Goal: Task Accomplishment & Management: Manage account settings

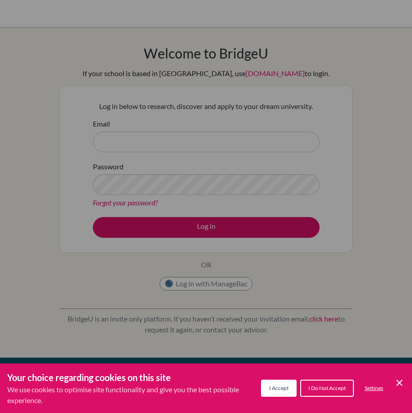
click at [278, 384] on button "I Accept" at bounding box center [279, 388] width 36 height 17
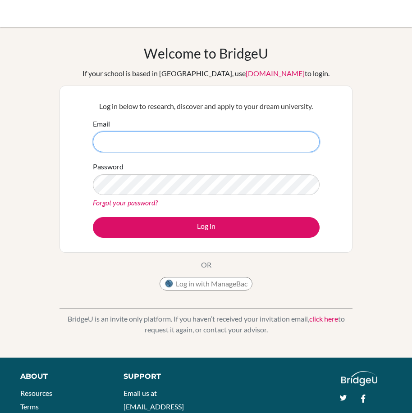
click at [197, 146] on input "Email" at bounding box center [206, 142] width 227 height 21
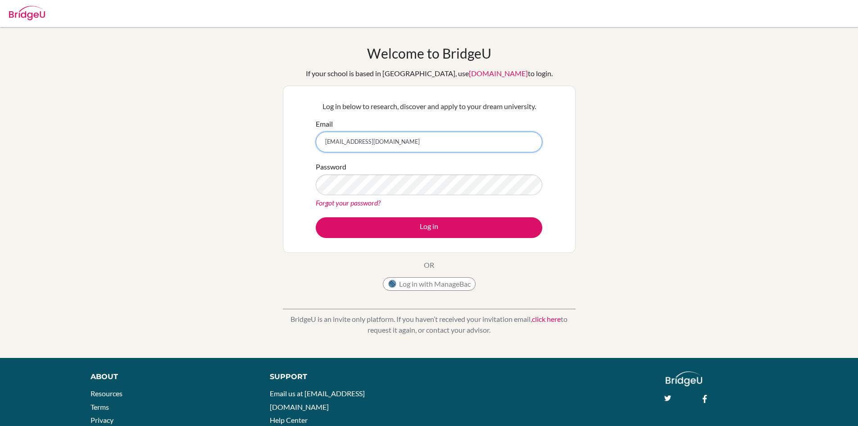
type input "[EMAIL_ADDRESS][DOMAIN_NAME]"
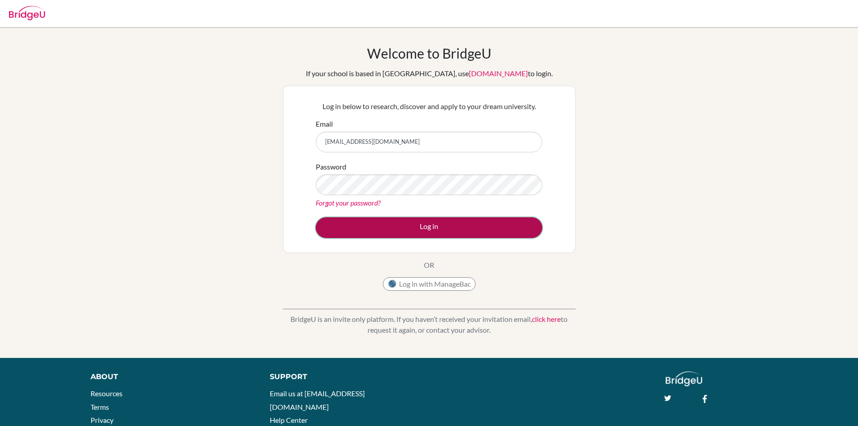
click at [400, 219] on button "Log in" at bounding box center [429, 227] width 227 height 21
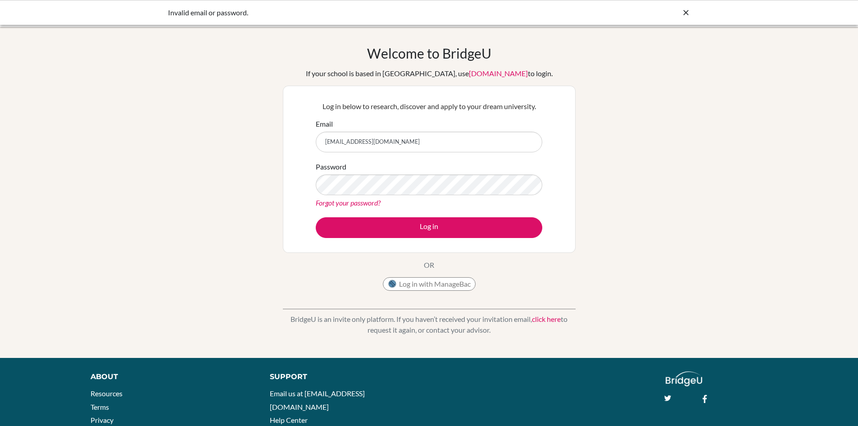
click at [469, 145] on input "[EMAIL_ADDRESS][DOMAIN_NAME]" at bounding box center [429, 142] width 227 height 21
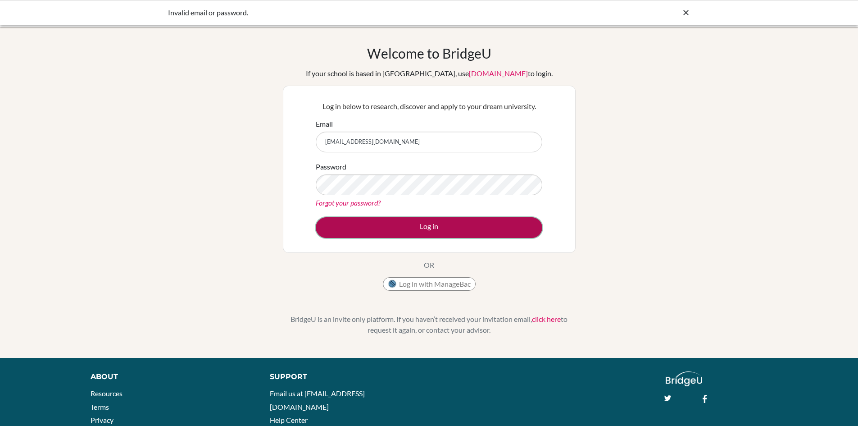
click at [444, 223] on button "Log in" at bounding box center [429, 227] width 227 height 21
click at [432, 226] on button "Log in" at bounding box center [429, 227] width 227 height 21
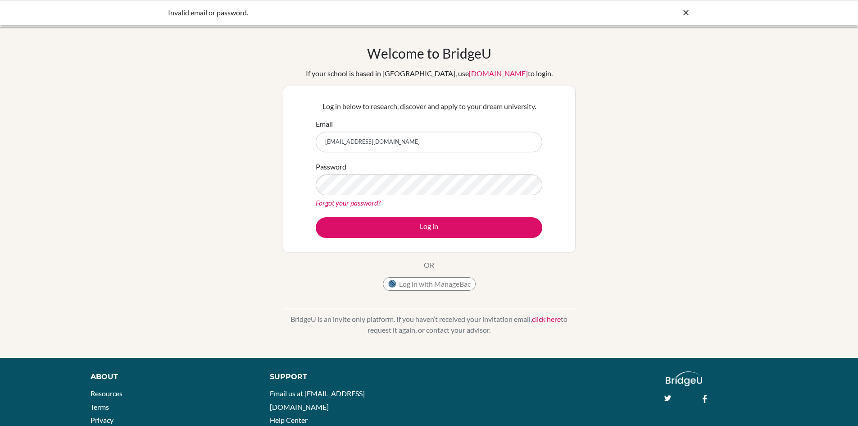
click at [441, 143] on input "[EMAIL_ADDRESS][DOMAIN_NAME]" at bounding box center [429, 142] width 227 height 21
click at [316, 217] on button "Log in" at bounding box center [429, 227] width 227 height 21
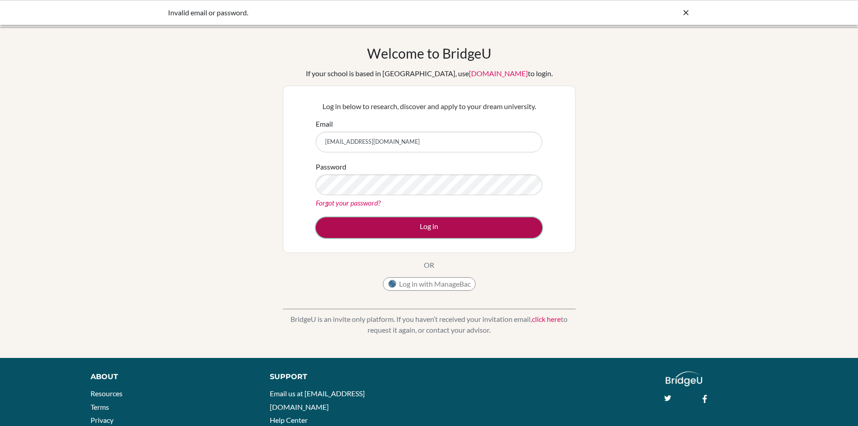
click at [428, 231] on button "Log in" at bounding box center [429, 227] width 227 height 21
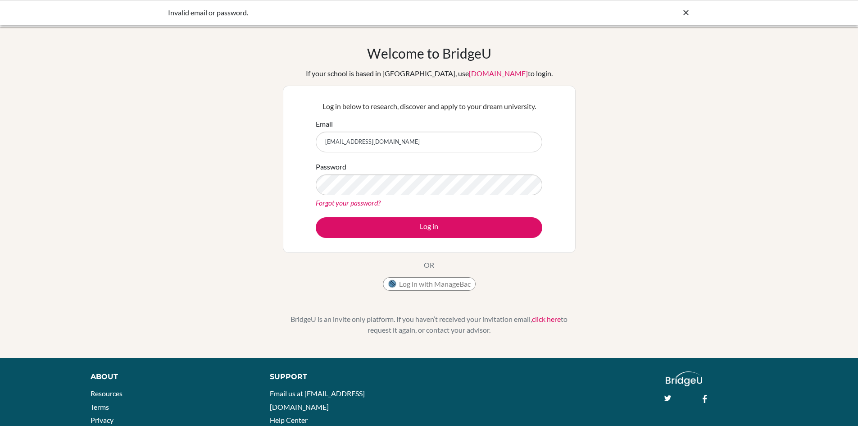
click at [359, 200] on link "Forgot your password?" at bounding box center [348, 202] width 65 height 9
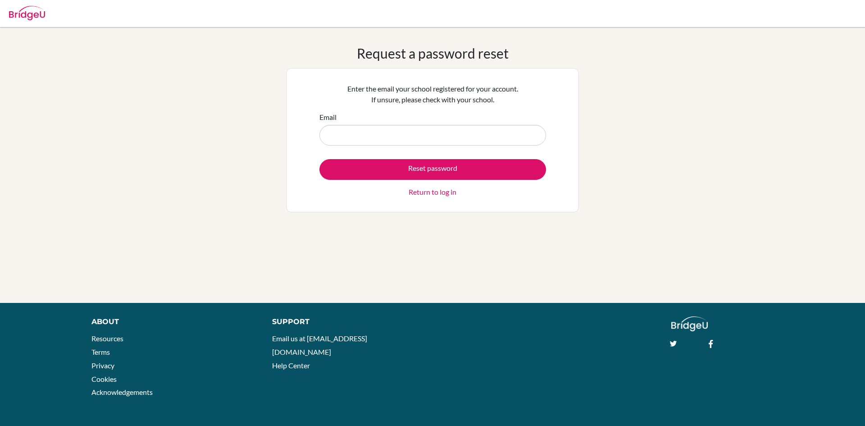
click at [386, 132] on input "Email" at bounding box center [432, 135] width 227 height 21
type input "[EMAIL_ADDRESS][DOMAIN_NAME]"
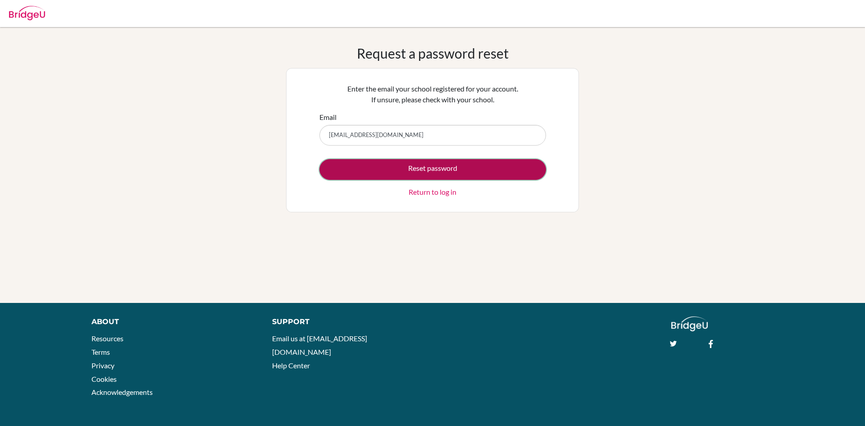
click at [381, 167] on button "Reset password" at bounding box center [432, 169] width 227 height 21
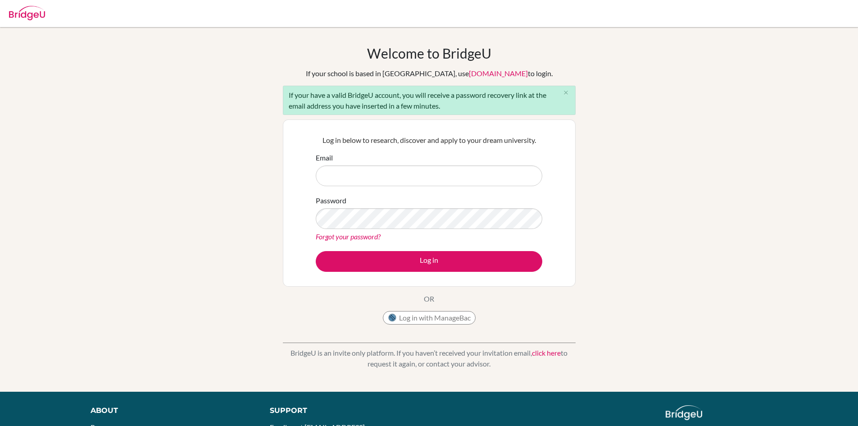
click at [339, 237] on link "Forgot your password?" at bounding box center [348, 236] width 65 height 9
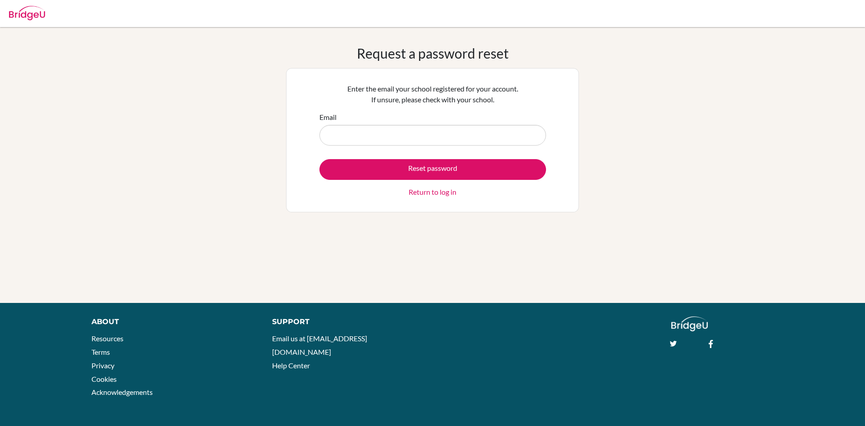
drag, startPoint x: 343, startPoint y: 135, endPoint x: 348, endPoint y: 133, distance: 4.7
click at [343, 135] on input "Email" at bounding box center [432, 135] width 227 height 21
type input "kriday6582@vivehighschool.onmicrosoft.com"
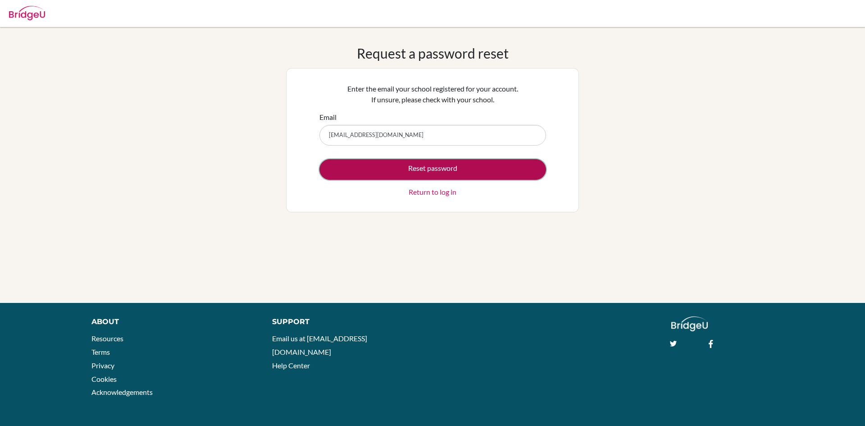
click at [396, 170] on button "Reset password" at bounding box center [432, 169] width 227 height 21
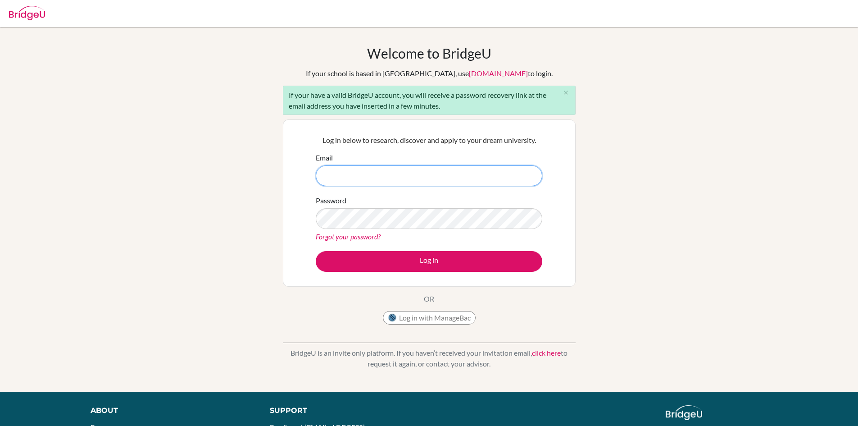
click at [385, 177] on input "Email" at bounding box center [429, 175] width 227 height 21
click at [339, 234] on link "Forgot your password?" at bounding box center [348, 236] width 65 height 9
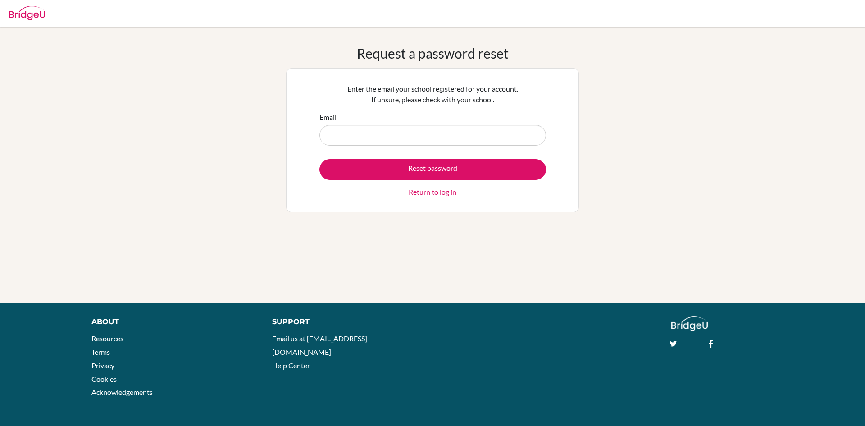
click at [375, 135] on input "Email" at bounding box center [432, 135] width 227 height 21
type input "[EMAIL_ADDRESS][DOMAIN_NAME]"
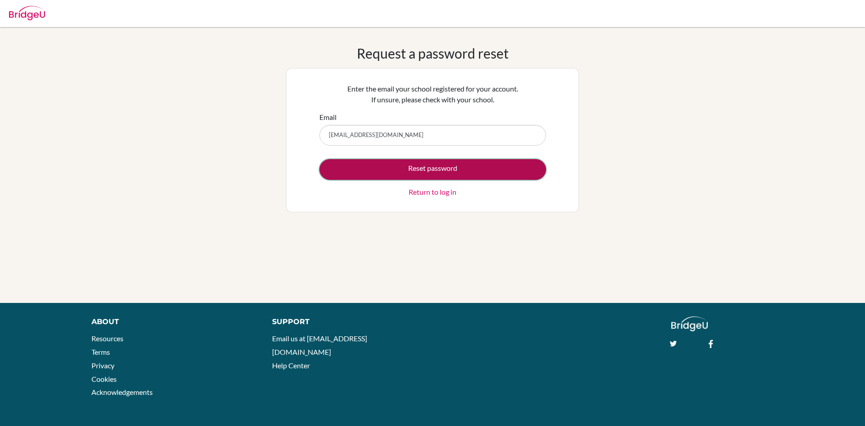
click at [400, 172] on button "Reset password" at bounding box center [432, 169] width 227 height 21
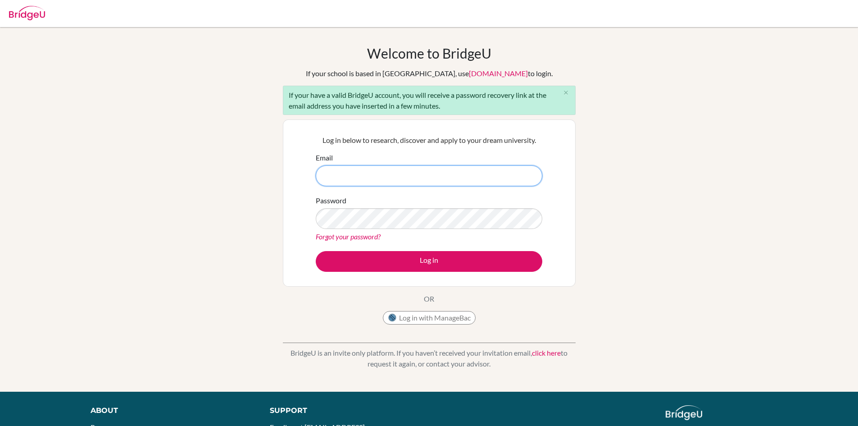
drag, startPoint x: 337, startPoint y: 176, endPoint x: 337, endPoint y: 182, distance: 6.8
click at [337, 176] on input "Email" at bounding box center [429, 175] width 227 height 21
type input "kriday6582@vivehighschool.onmicrosoft.com"
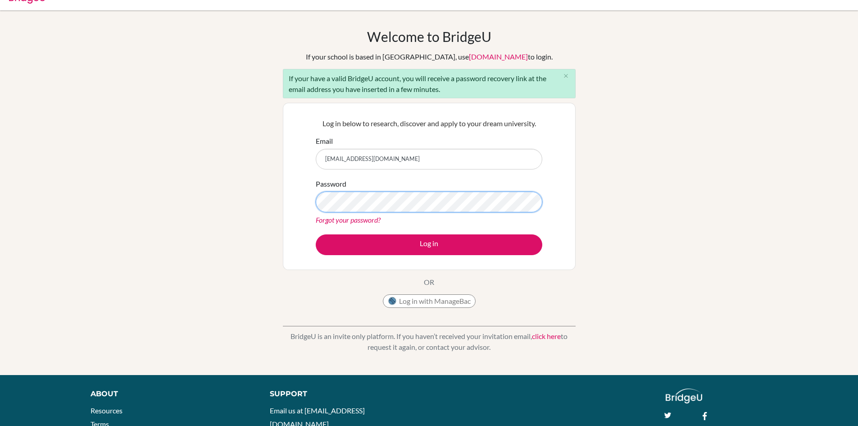
scroll to position [45, 0]
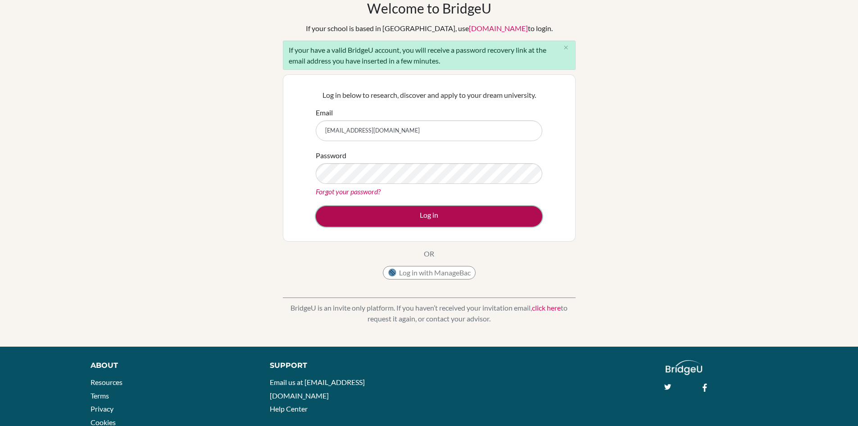
click at [448, 209] on button "Log in" at bounding box center [429, 216] width 227 height 21
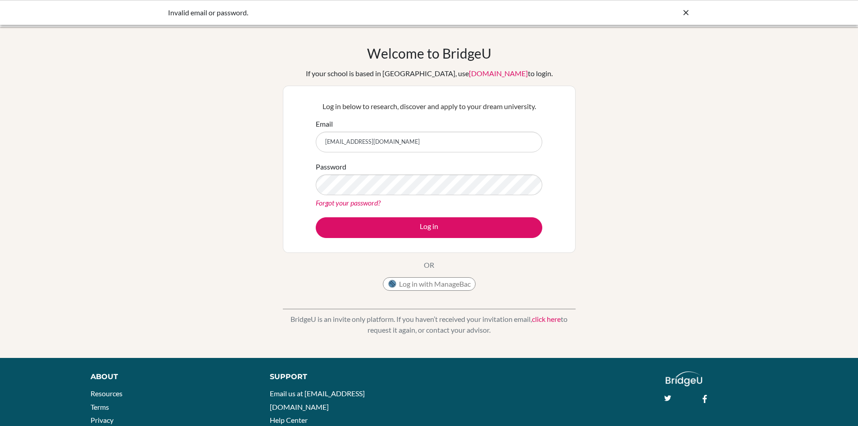
click at [379, 200] on link "Forgot your password?" at bounding box center [348, 202] width 65 height 9
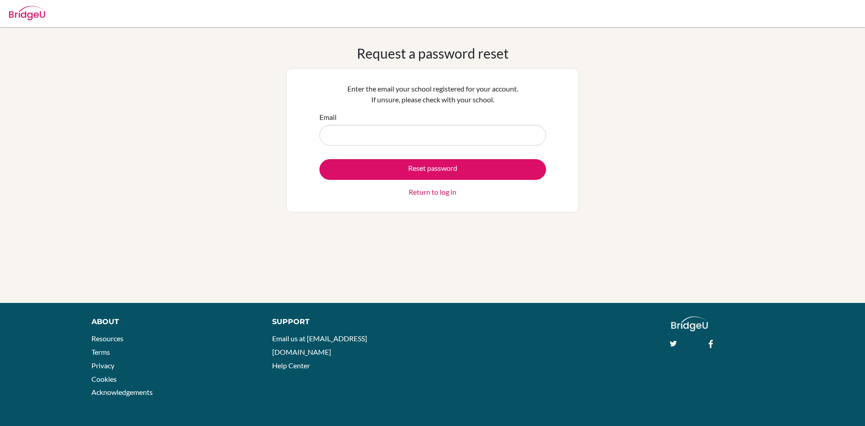
click at [354, 133] on input "Email" at bounding box center [432, 135] width 227 height 21
type input "kriday6582@vivehighschool.onmicrosoft.com"
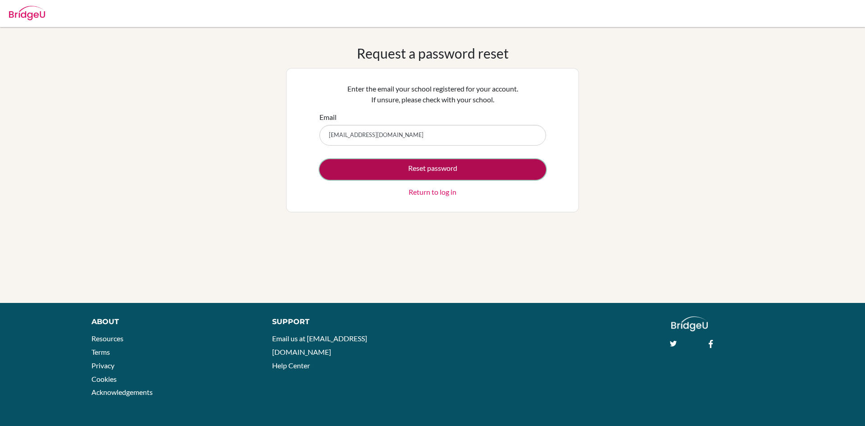
click at [389, 169] on button "Reset password" at bounding box center [432, 169] width 227 height 21
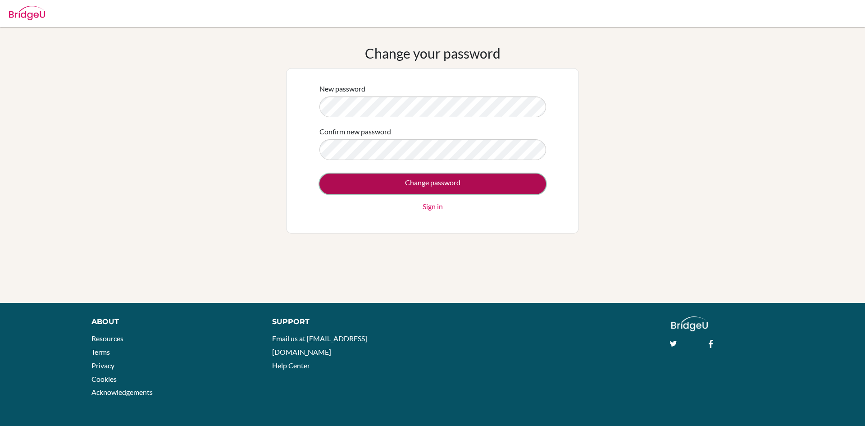
click at [403, 185] on input "Change password" at bounding box center [432, 183] width 227 height 21
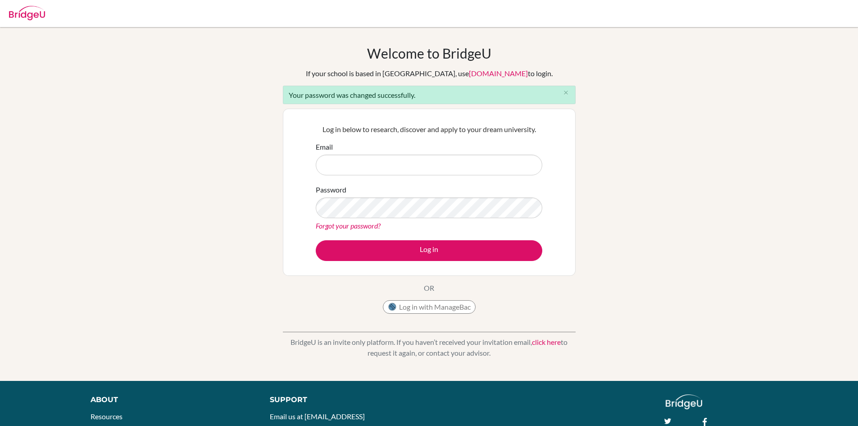
click at [370, 159] on input "Email" at bounding box center [429, 165] width 227 height 21
type input "[EMAIL_ADDRESS][DOMAIN_NAME]"
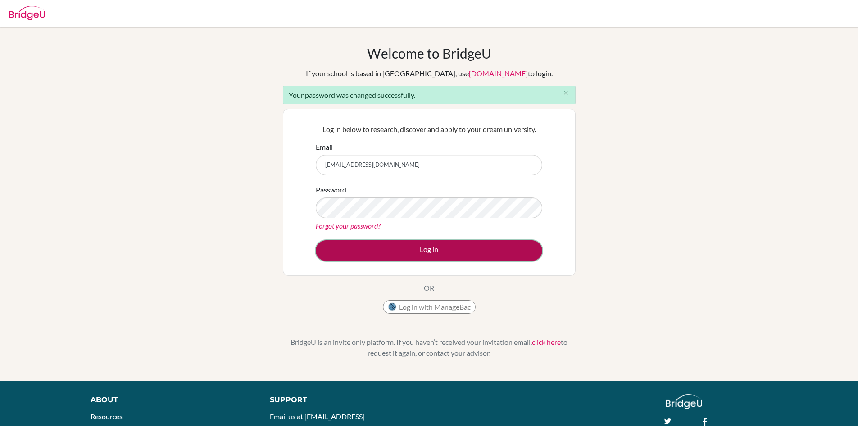
click at [378, 258] on button "Log in" at bounding box center [429, 250] width 227 height 21
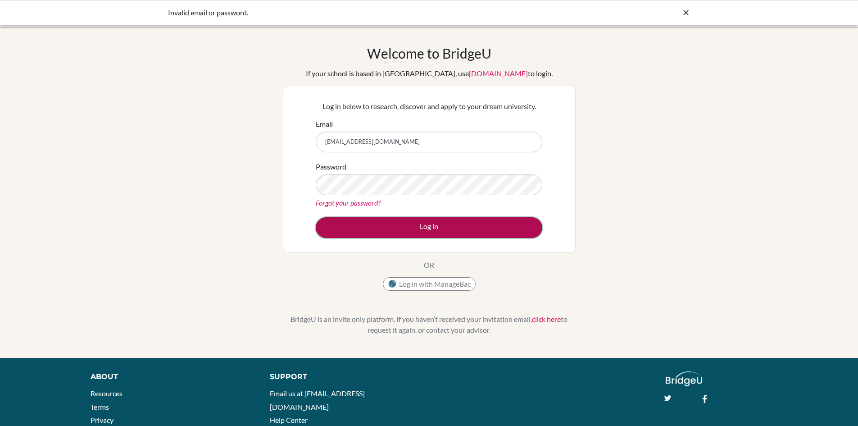
click at [399, 223] on button "Log in" at bounding box center [429, 227] width 227 height 21
click at [394, 228] on button "Log in" at bounding box center [429, 227] width 227 height 21
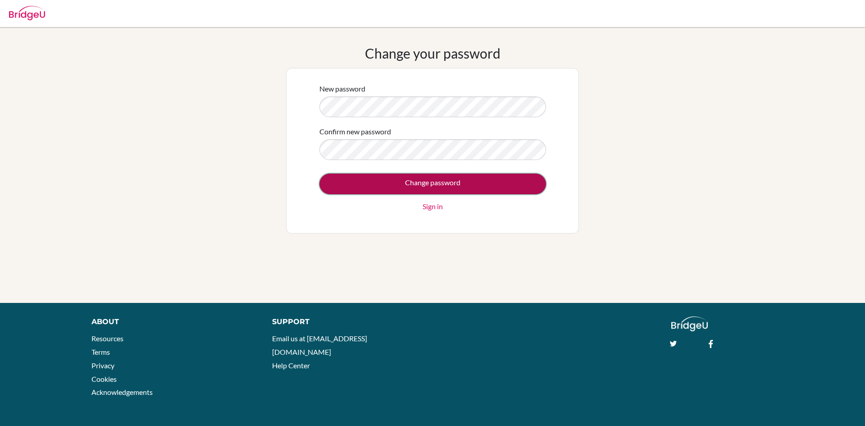
click at [427, 179] on input "Change password" at bounding box center [432, 183] width 227 height 21
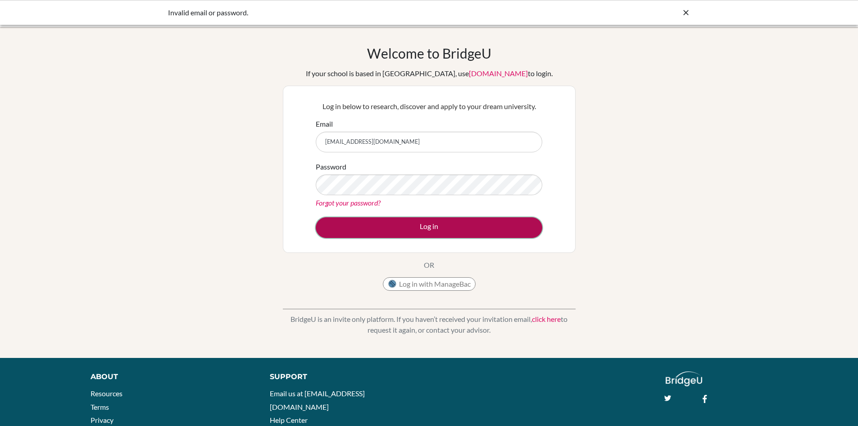
click at [378, 226] on button "Log in" at bounding box center [429, 227] width 227 height 21
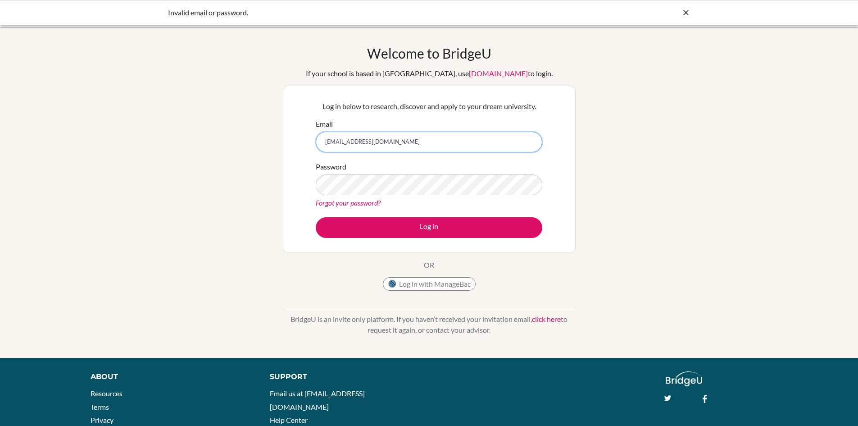
drag, startPoint x: 473, startPoint y: 144, endPoint x: 248, endPoint y: 150, distance: 225.8
click at [248, 150] on div "Welcome to BridgeU If your school is based in China, use app.bridge-u.com.cn to…" at bounding box center [429, 192] width 858 height 295
click at [453, 148] on input "[EMAIL_ADDRESS][DOMAIN_NAME]" at bounding box center [429, 142] width 227 height 21
type input "k"
type input "[EMAIL_ADDRESS][DOMAIN_NAME]"
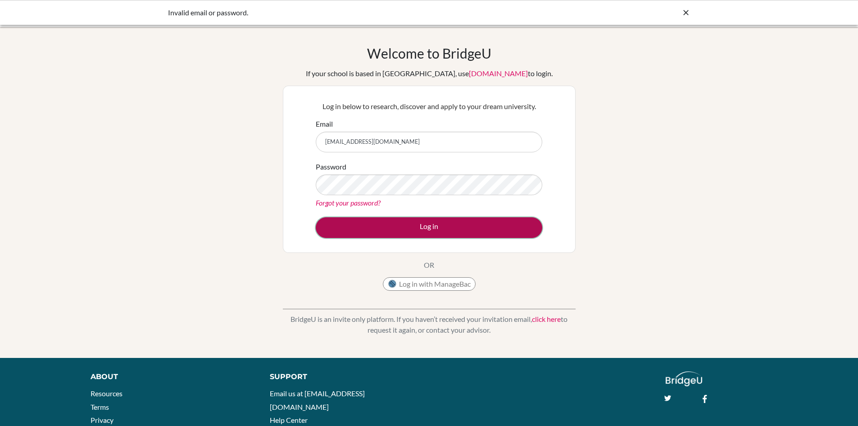
click at [391, 222] on button "Log in" at bounding box center [429, 227] width 227 height 21
